Goal: Information Seeking & Learning: Learn about a topic

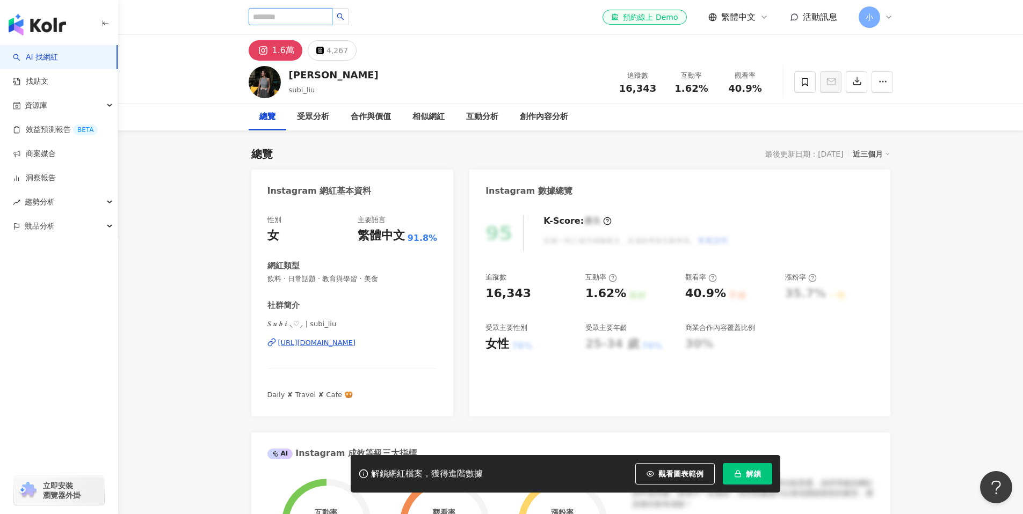
click at [314, 17] on input "search" at bounding box center [291, 16] width 84 height 17
paste input "********"
type input "********"
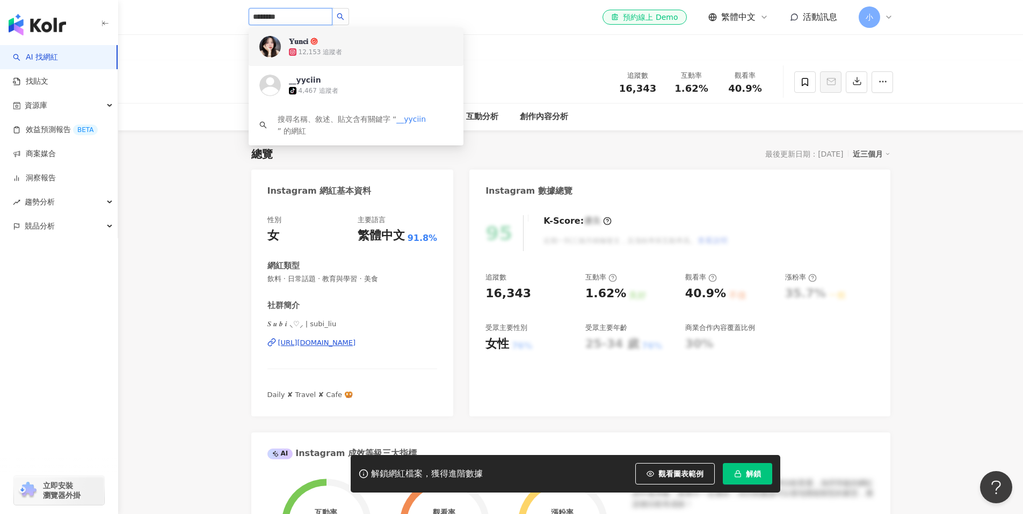
click at [341, 49] on div "12,153 追蹤者" at bounding box center [371, 52] width 164 height 11
